Goal: Task Accomplishment & Management: Use online tool/utility

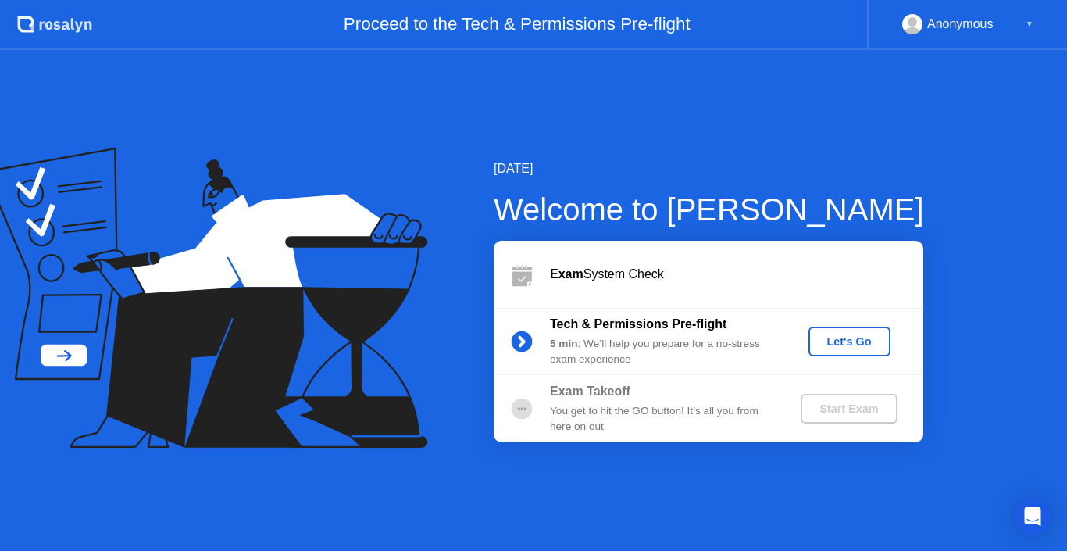
click at [866, 348] on div "Let's Go" at bounding box center [850, 341] width 70 height 12
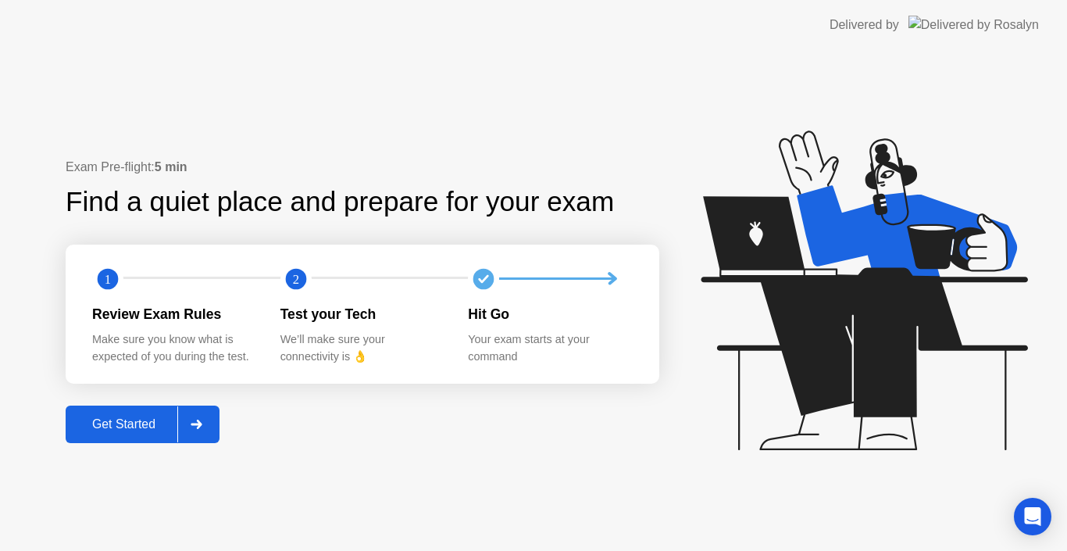
click at [160, 430] on div "Get Started" at bounding box center [123, 424] width 107 height 14
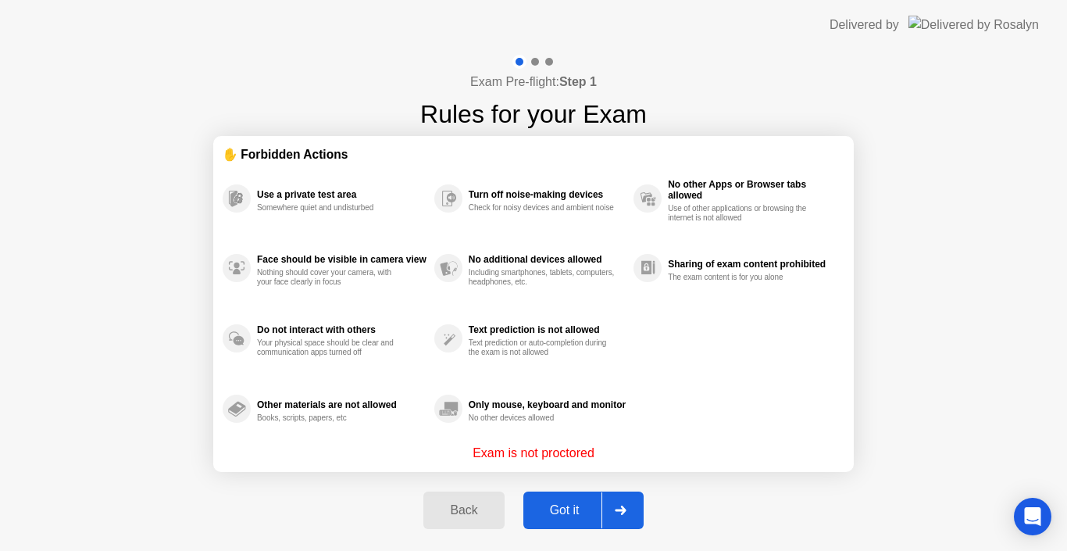
click at [587, 508] on div "Got it" at bounding box center [564, 510] width 73 height 14
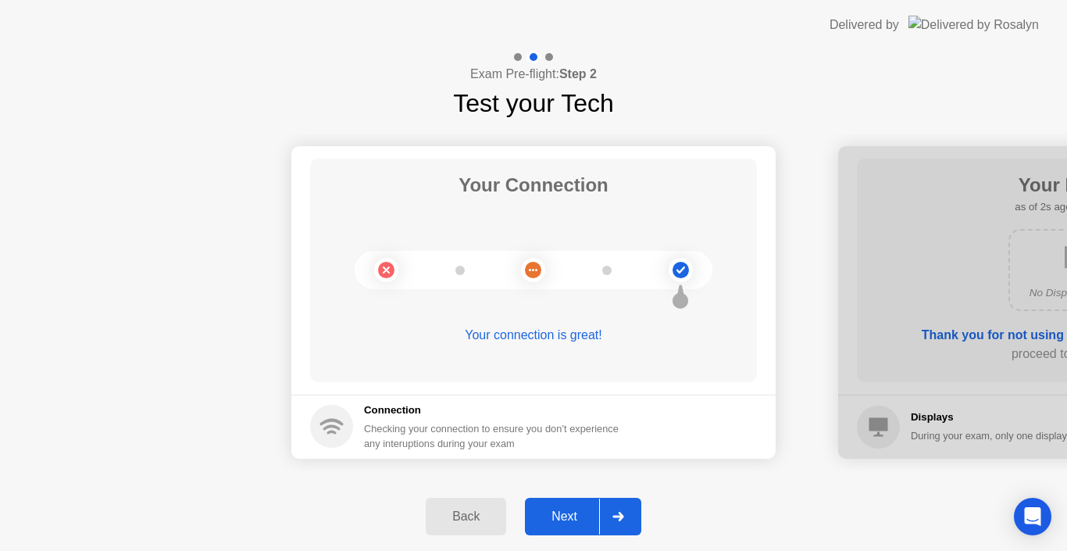
click at [564, 520] on div "Next" at bounding box center [565, 516] width 70 height 14
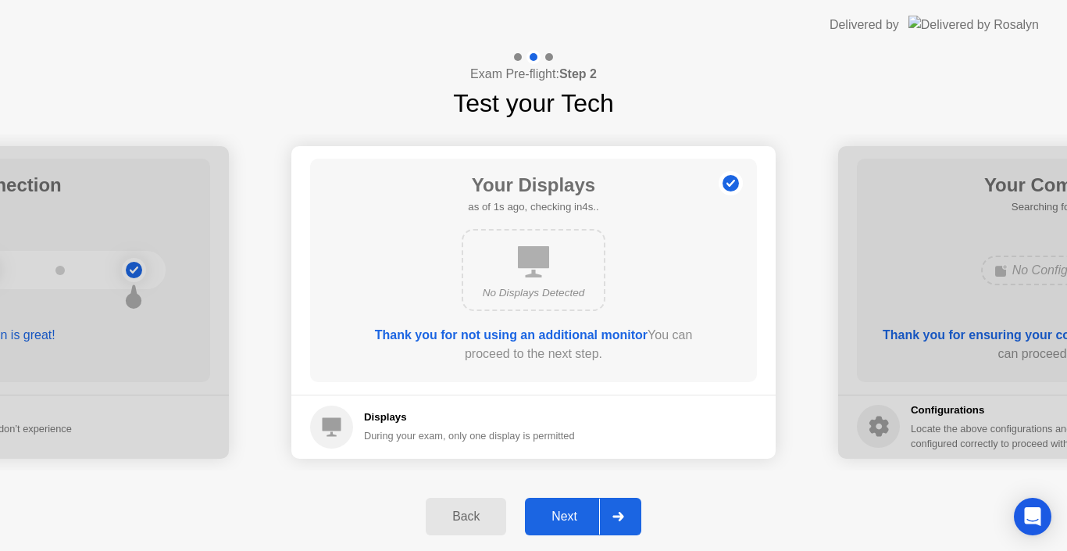
click at [564, 520] on div "Next" at bounding box center [565, 516] width 70 height 14
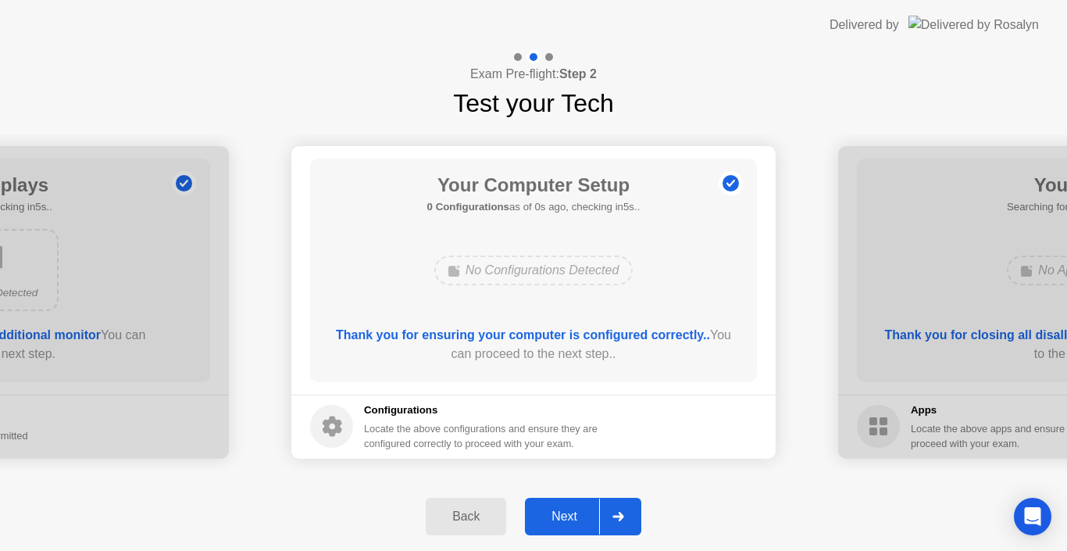
click at [564, 520] on div "Next" at bounding box center [565, 516] width 70 height 14
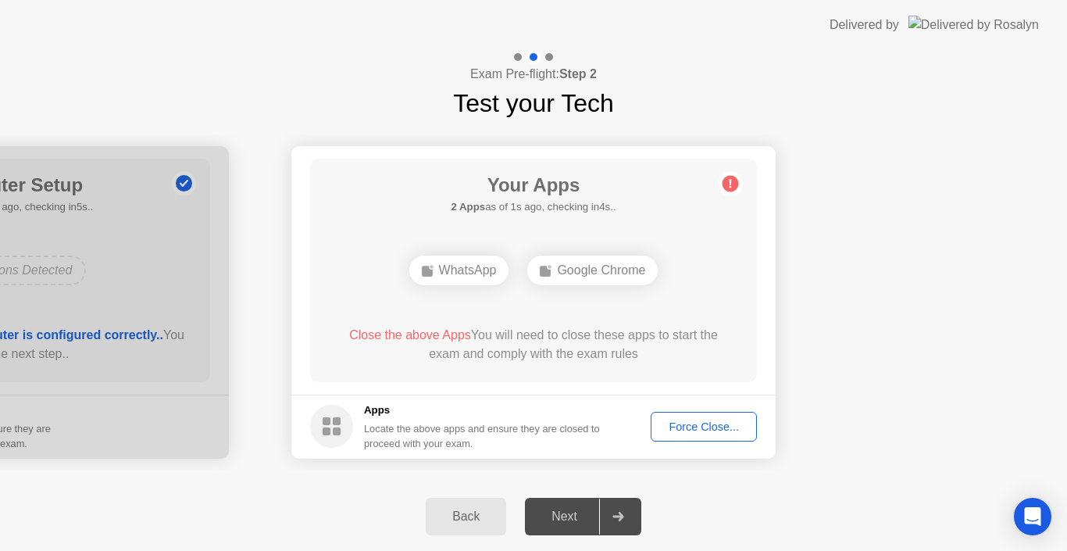
click at [690, 422] on div "Force Close..." at bounding box center [703, 426] width 95 height 12
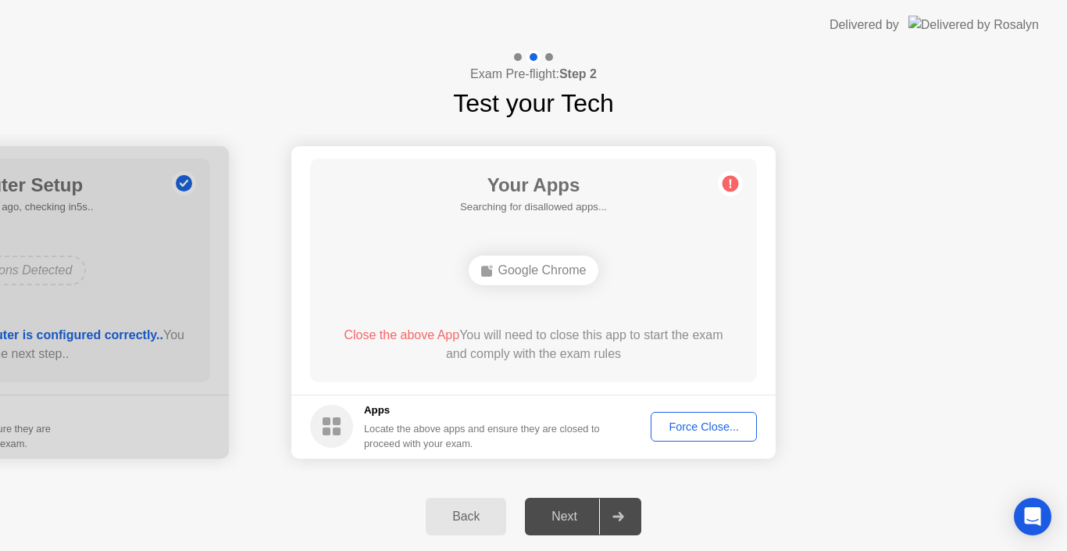
click at [712, 426] on div "Force Close..." at bounding box center [703, 426] width 95 height 12
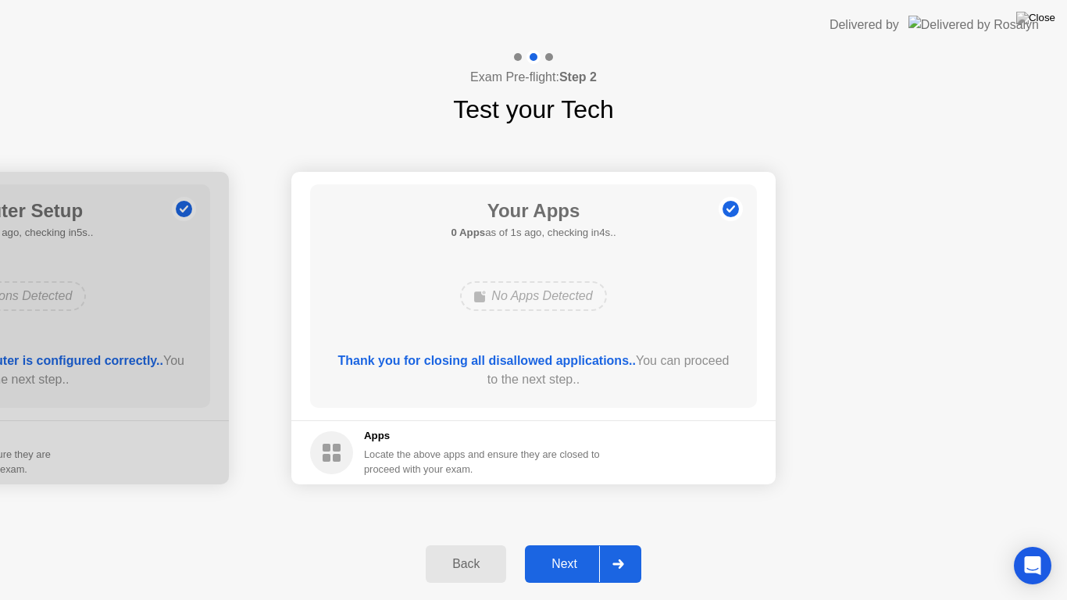
click at [567, 550] on div "Next" at bounding box center [565, 564] width 70 height 14
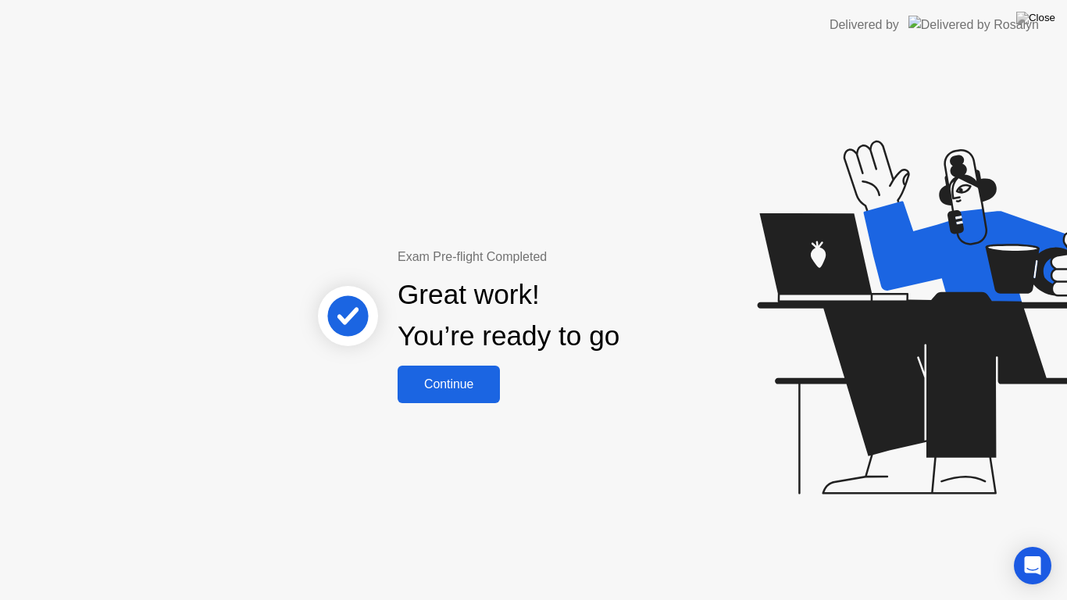
click at [446, 391] on div "Continue" at bounding box center [448, 384] width 93 height 14
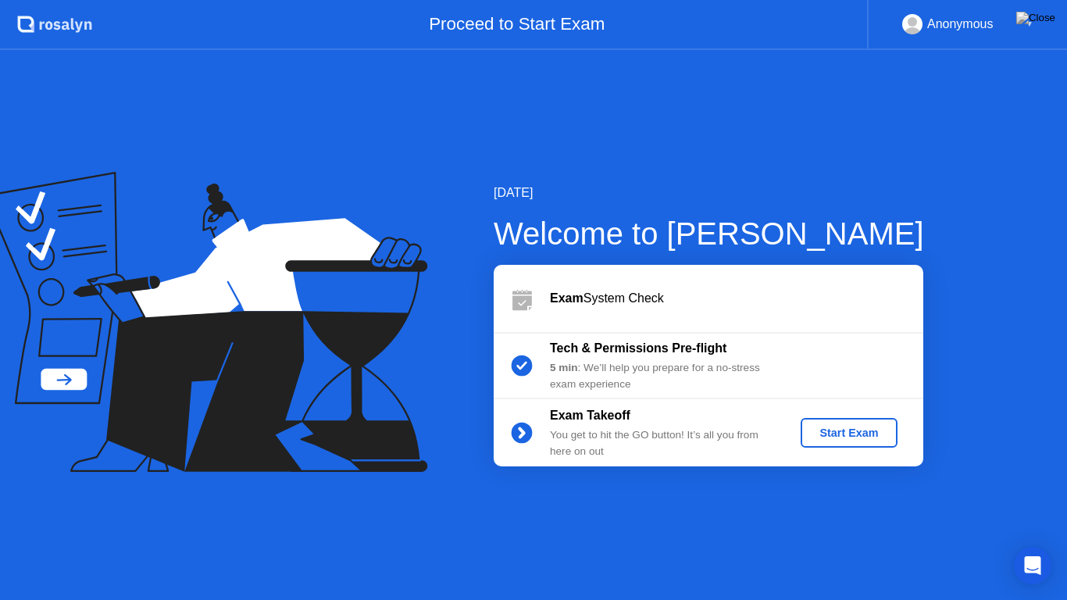
click at [823, 427] on div "Start Exam" at bounding box center [849, 433] width 84 height 12
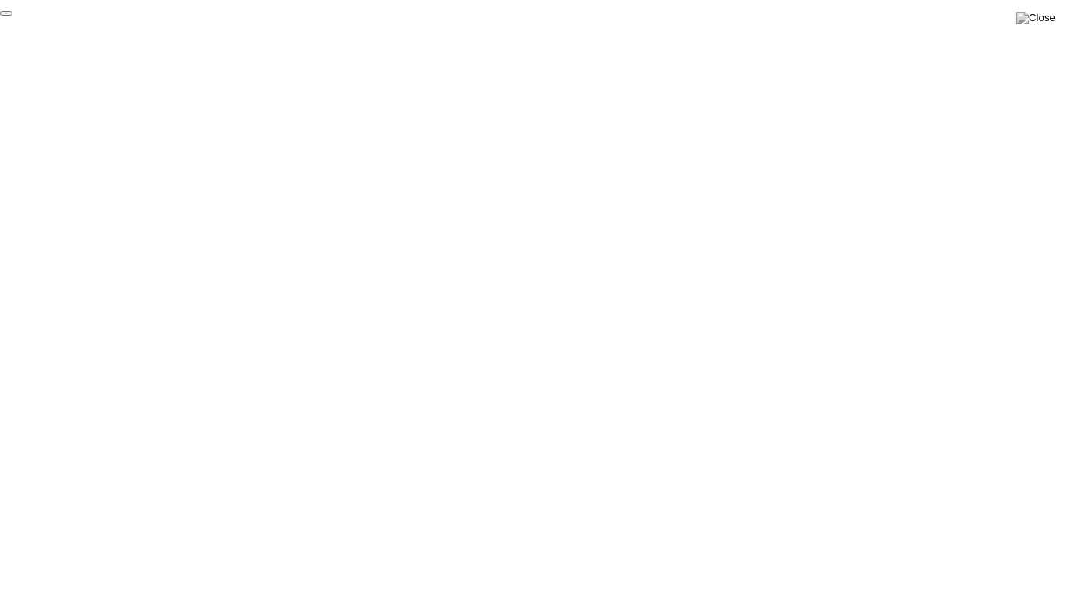
click at [12, 16] on button "End Proctoring Session" at bounding box center [6, 13] width 12 height 5
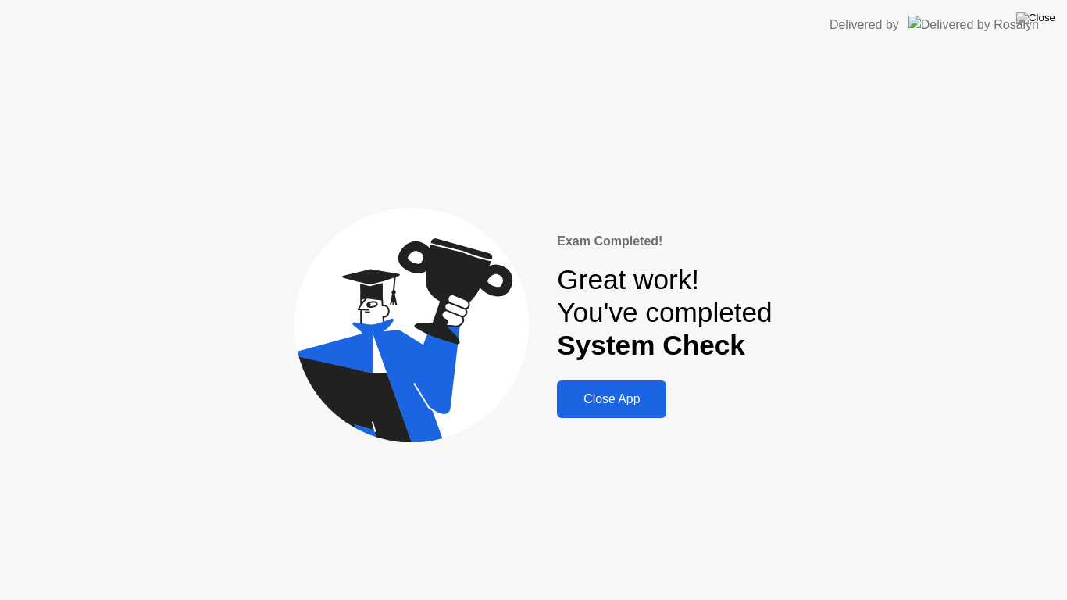
click at [615, 387] on button "Close App" at bounding box center [611, 398] width 109 height 37
